Goal: Task Accomplishment & Management: Manage account settings

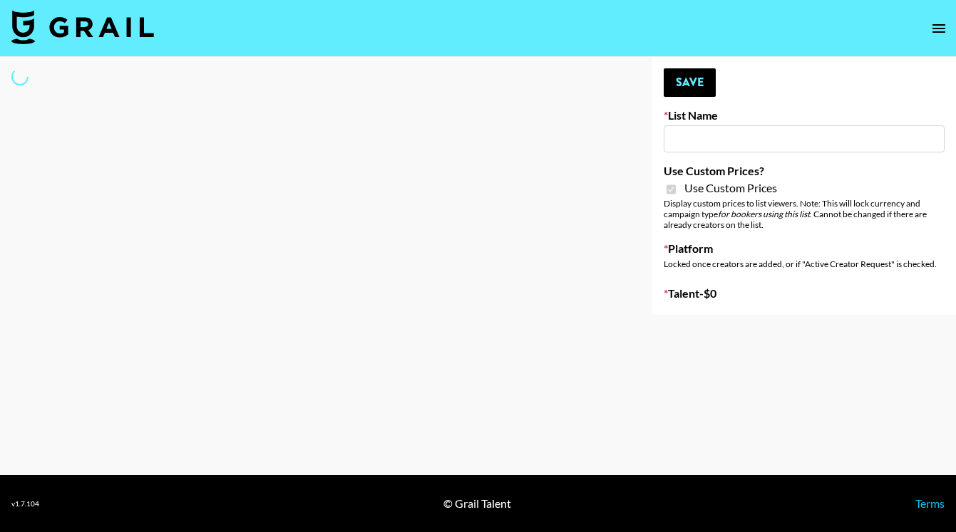
type input "Airbrush Halloween Filters"
checkbox input "true"
select select "Brand"
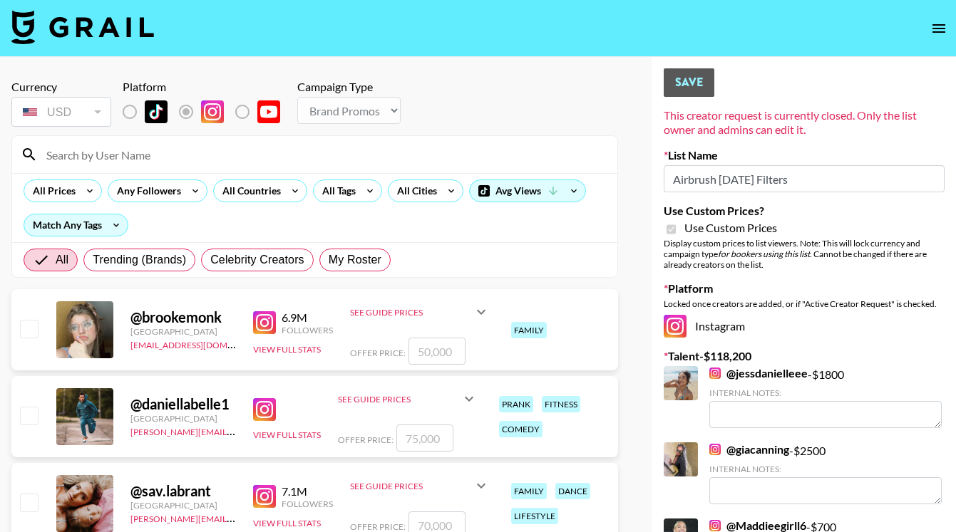
click at [219, 156] on input at bounding box center [323, 154] width 571 height 23
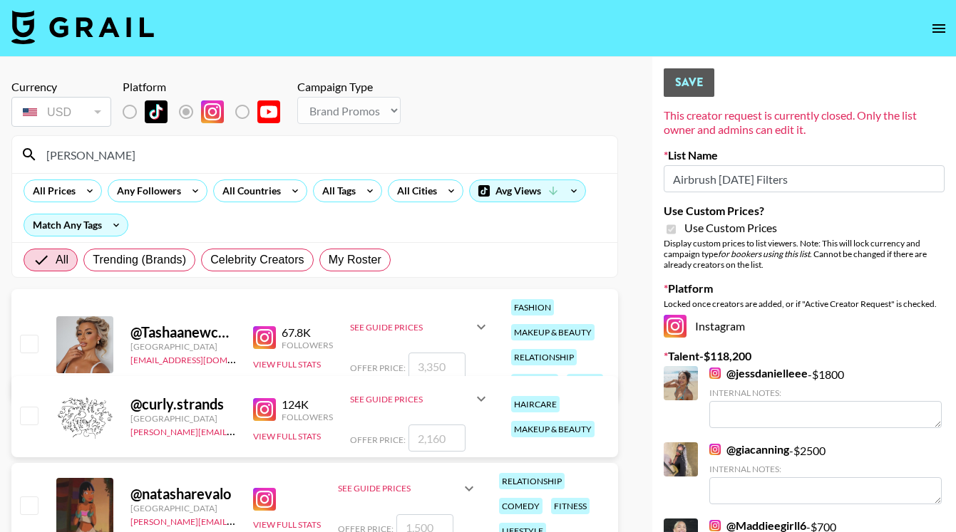
type input "tasha"
click at [32, 342] on input "checkbox" at bounding box center [28, 343] width 17 height 17
checkbox input "true"
type input "3350"
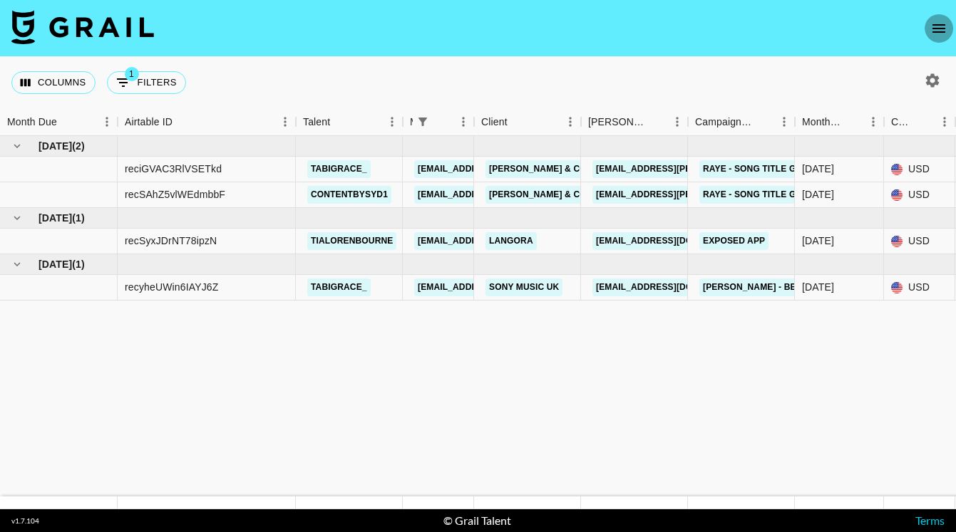
click at [939, 21] on icon "open drawer" at bounding box center [938, 28] width 17 height 17
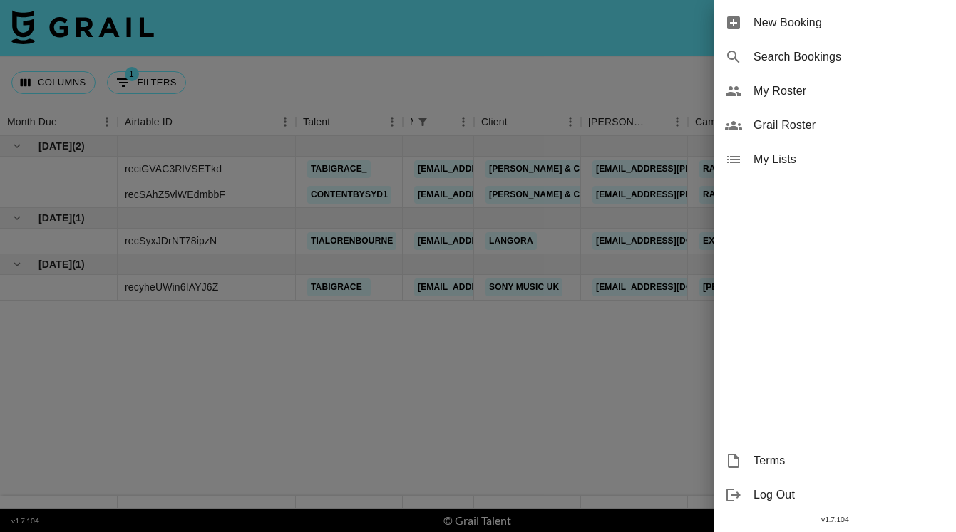
click at [787, 95] on span "My Roster" at bounding box center [848, 91] width 191 height 17
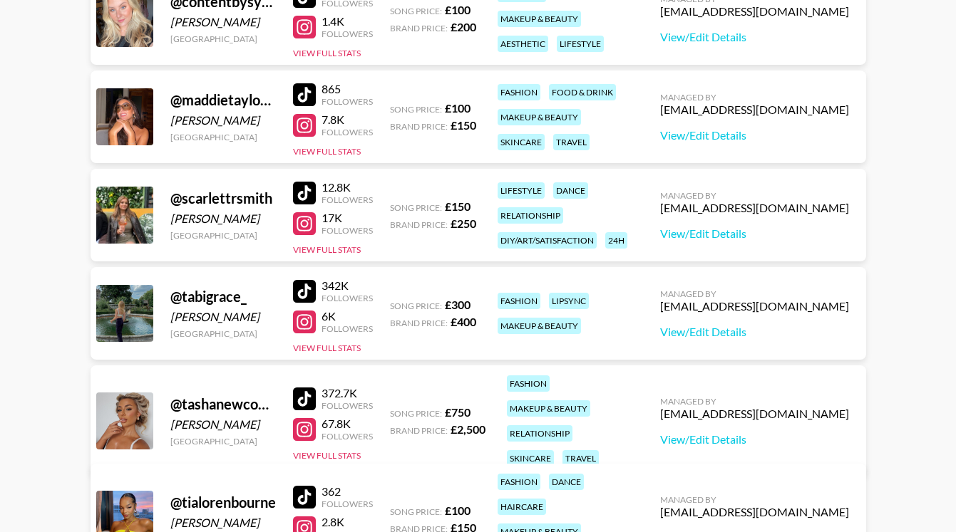
scroll to position [279, 0]
